Goal: Navigation & Orientation: Understand site structure

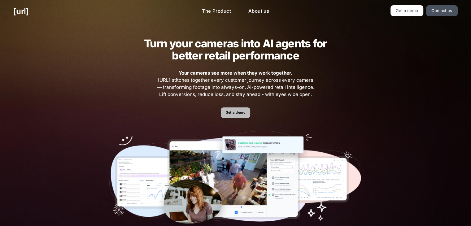
click at [236, 113] on link "Get a demo" at bounding box center [235, 112] width 29 height 11
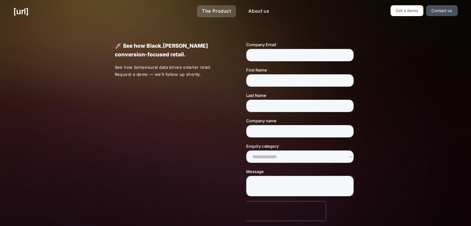
click at [227, 9] on link "The Product" at bounding box center [216, 11] width 39 height 12
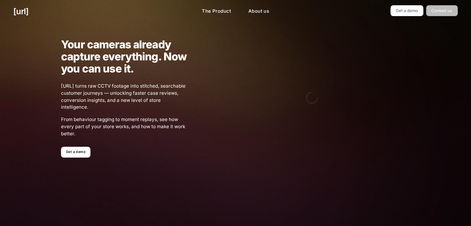
click at [444, 8] on link "Contact us" at bounding box center [442, 10] width 32 height 11
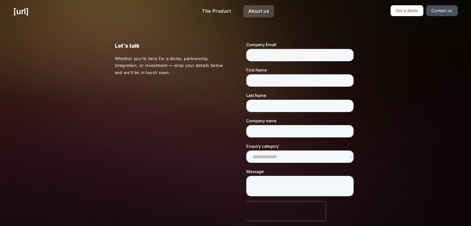
click at [257, 8] on link "About us" at bounding box center [258, 11] width 31 height 12
